Goal: Communication & Community: Answer question/provide support

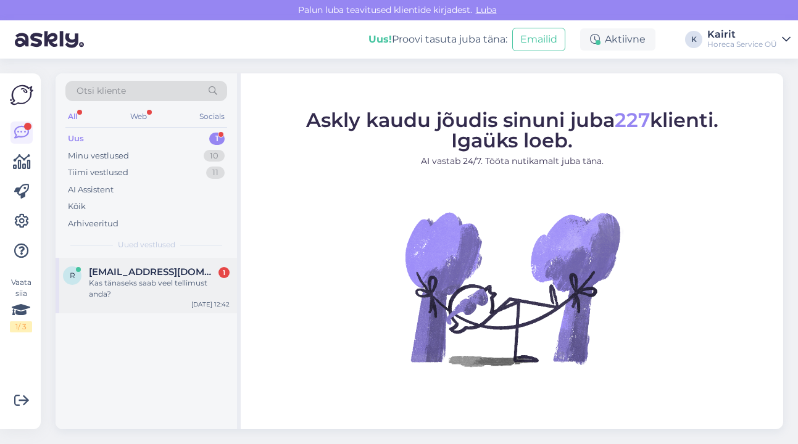
click at [178, 275] on span "[EMAIL_ADDRESS][DOMAIN_NAME]" at bounding box center [153, 272] width 128 height 11
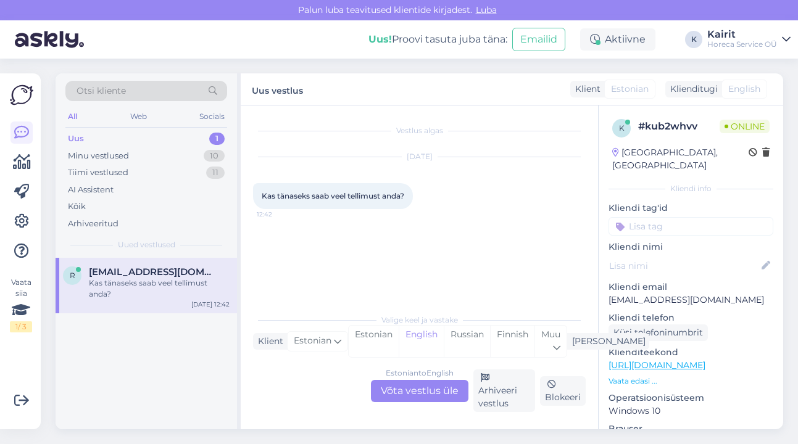
click at [395, 392] on div "Estonian to English Võta vestlus üle" at bounding box center [419, 391] width 97 height 22
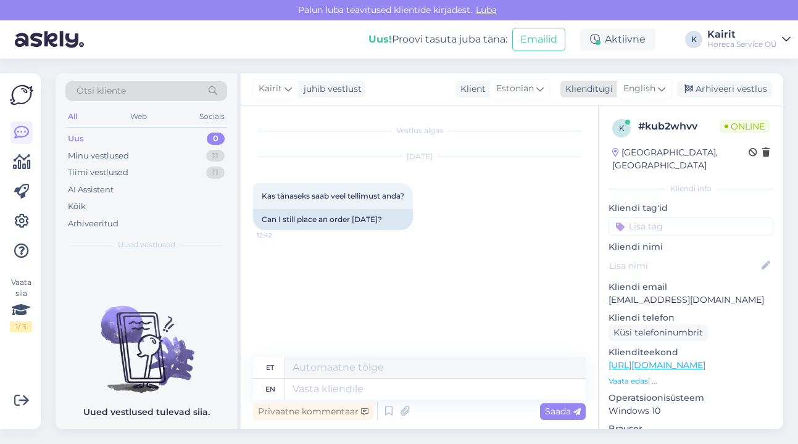
click at [652, 88] on span "English" at bounding box center [639, 89] width 32 height 14
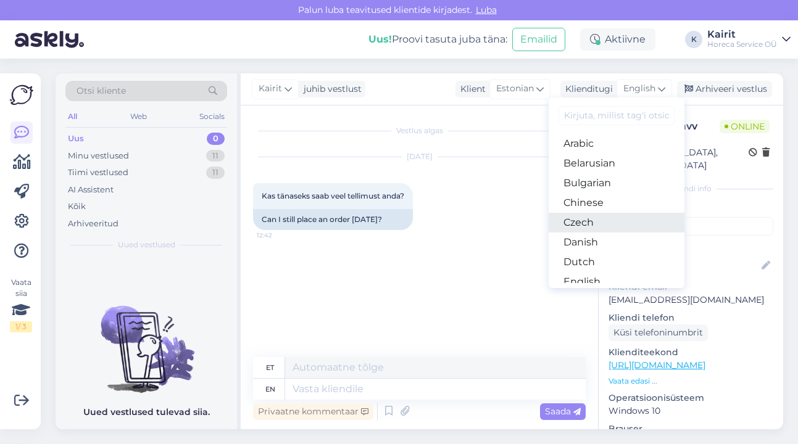
scroll to position [77, 0]
click at [616, 223] on link "Estonian" at bounding box center [616, 225] width 136 height 20
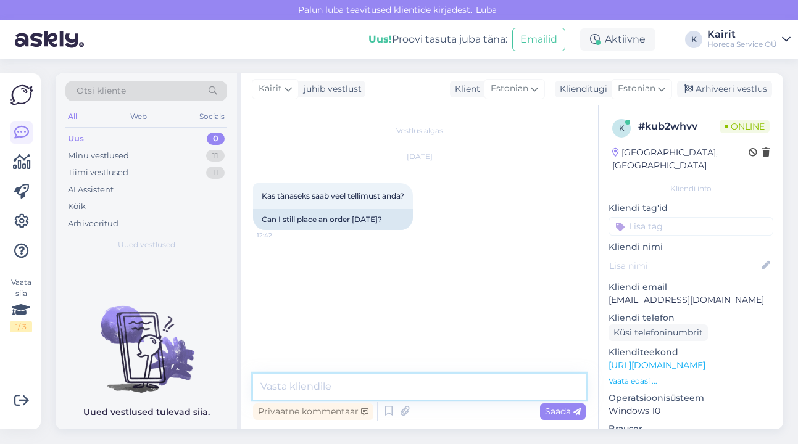
click at [415, 392] on textarea at bounding box center [419, 387] width 333 height 26
type textarea "Tere, jah saab, kuni 13:00 võtame samaks päevaks tellimusi."
